Goal: Find specific page/section: Find specific page/section

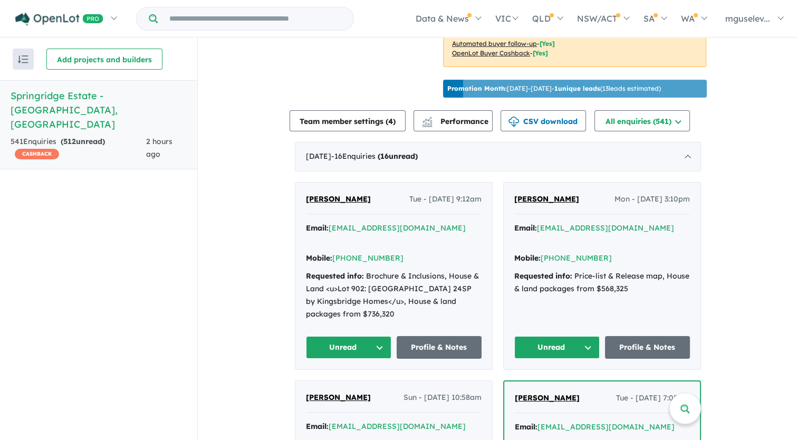
scroll to position [384, 0]
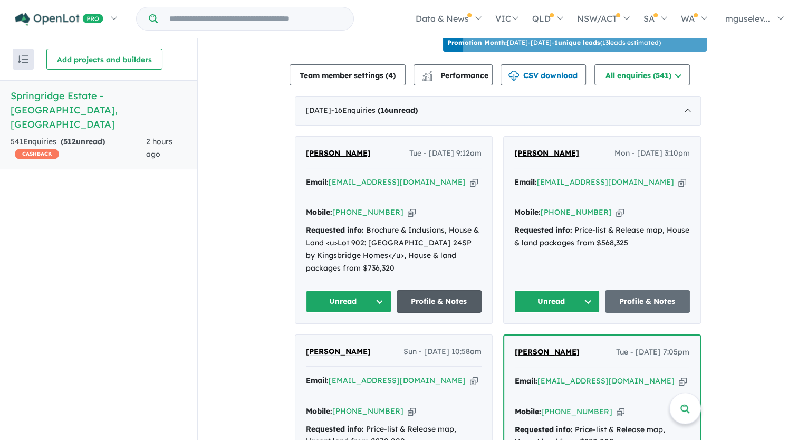
click at [429, 304] on link "Profile & Notes" at bounding box center [439, 301] width 85 height 23
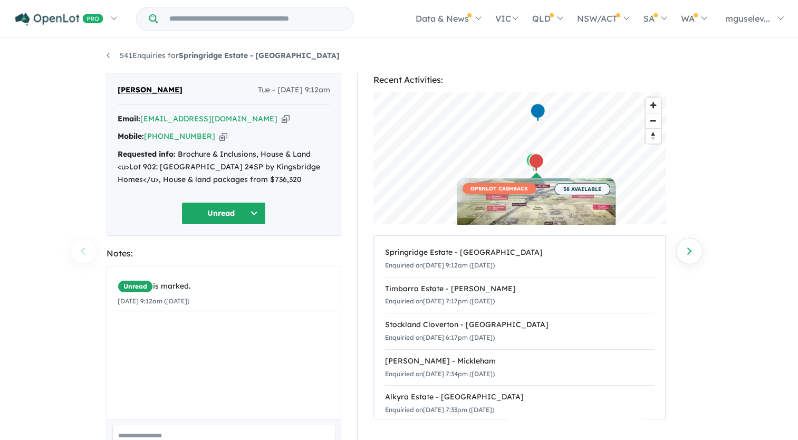
click at [282, 116] on icon "button" at bounding box center [286, 118] width 8 height 11
